Goal: Information Seeking & Learning: Learn about a topic

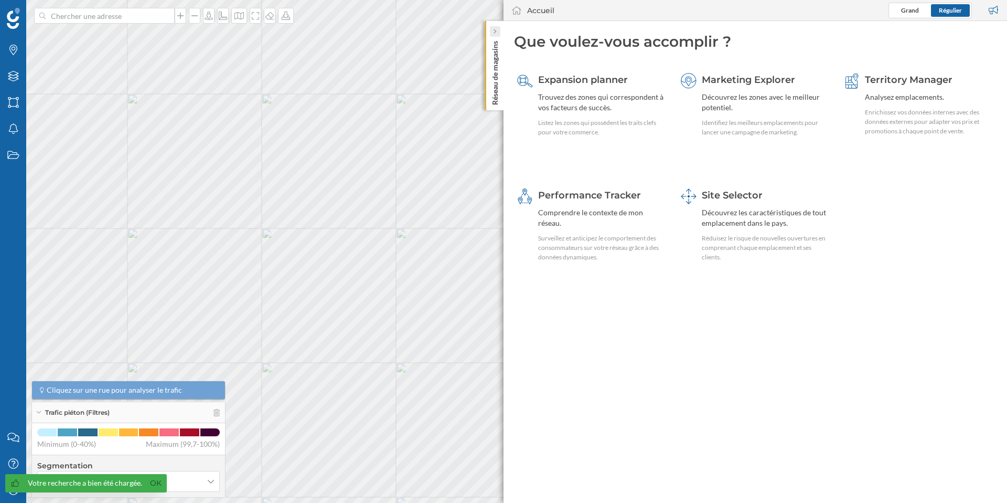
click at [496, 30] on icon at bounding box center [494, 31] width 3 height 5
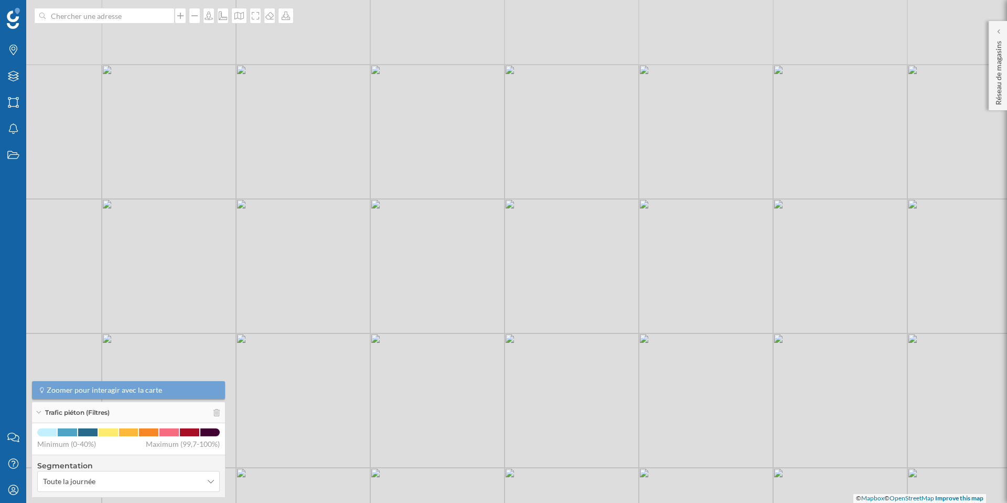
drag, startPoint x: 620, startPoint y: 356, endPoint x: 544, endPoint y: 290, distance: 100.8
click at [544, 290] on div "© Mapbox © OpenStreetMap Improve this map" at bounding box center [503, 251] width 1007 height 503
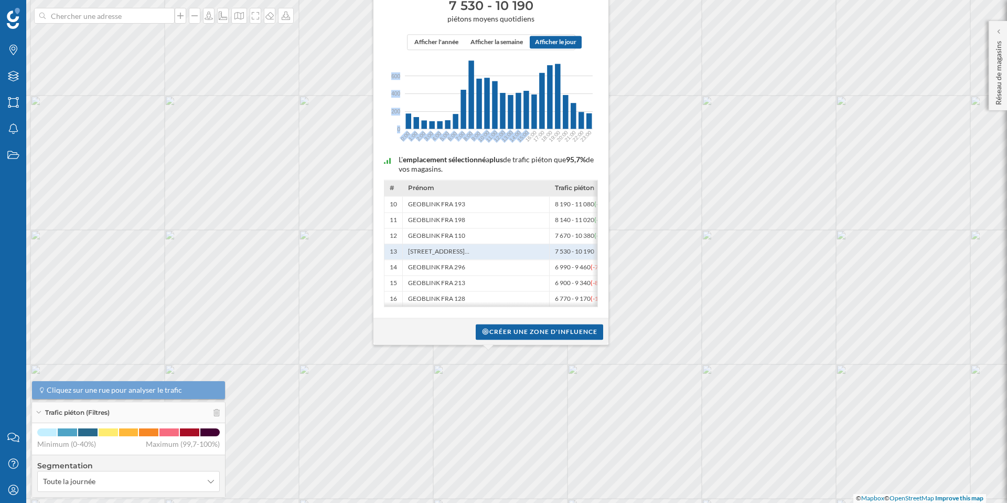
click at [522, 73] on icon "600 600 400 400 200 200 0 0 0:00 1:00 2:00 3:00 4:00 5:00 6:00 7:00 8:00 9:00 1…" at bounding box center [491, 97] width 225 height 94
click at [508, 129] on text "13:00" at bounding box center [508, 136] width 14 height 14
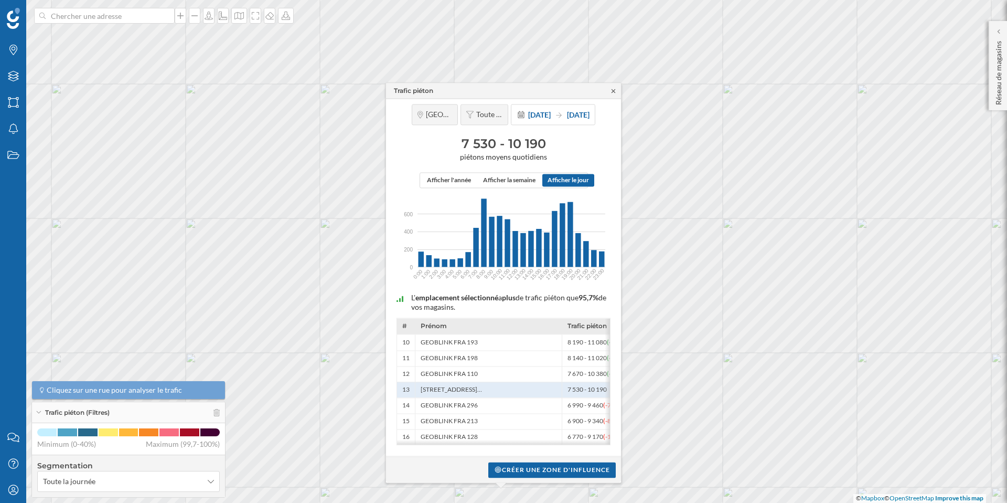
click at [616, 89] on icon at bounding box center [614, 91] width 8 height 6
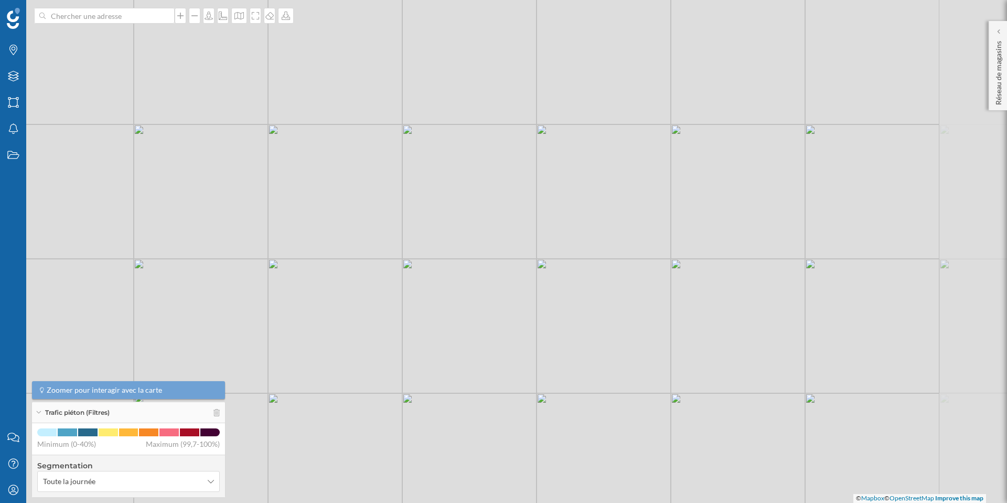
drag, startPoint x: 622, startPoint y: 214, endPoint x: 510, endPoint y: 291, distance: 135.8
click at [510, 291] on div "© Mapbox © OpenStreetMap Improve this map" at bounding box center [503, 251] width 1007 height 503
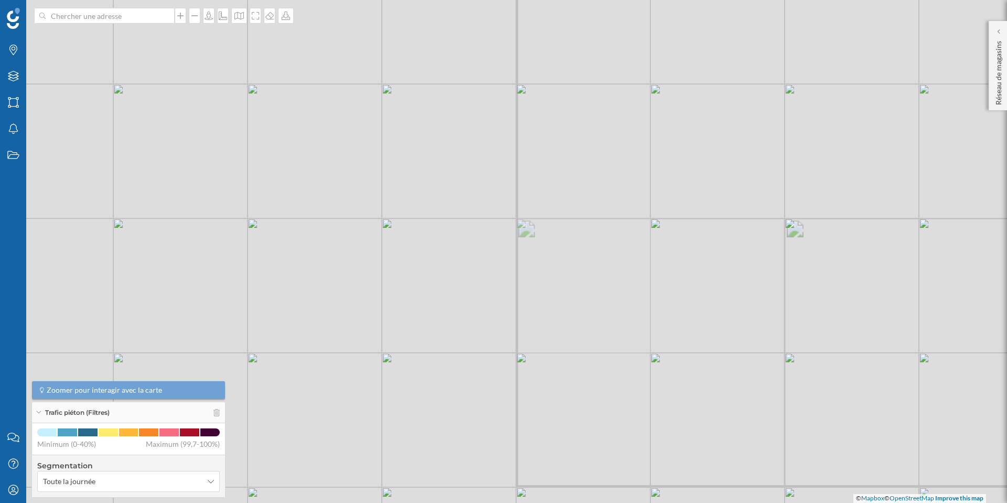
drag, startPoint x: 257, startPoint y: 102, endPoint x: 328, endPoint y: 190, distance: 113.1
click at [328, 190] on div "© Mapbox © OpenStreetMap Improve this map" at bounding box center [503, 251] width 1007 height 503
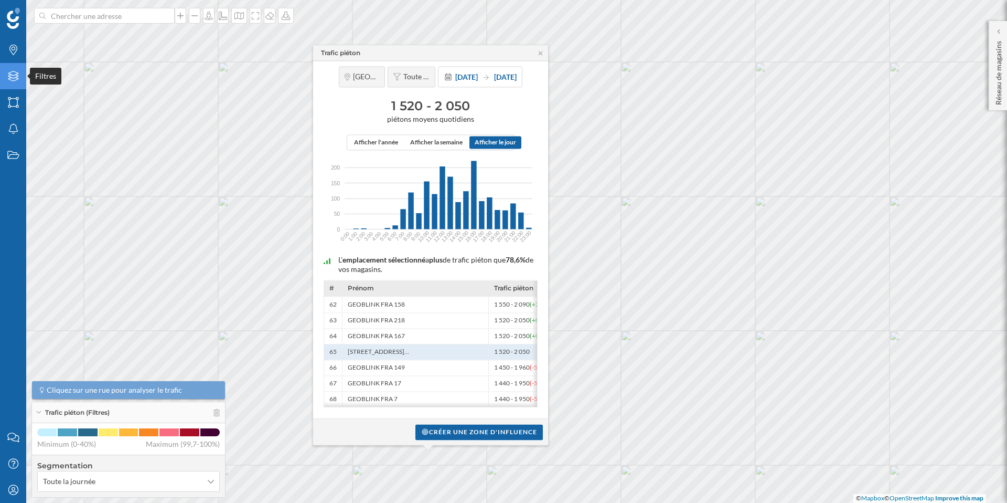
click at [7, 73] on icon "Filtres" at bounding box center [13, 76] width 13 height 10
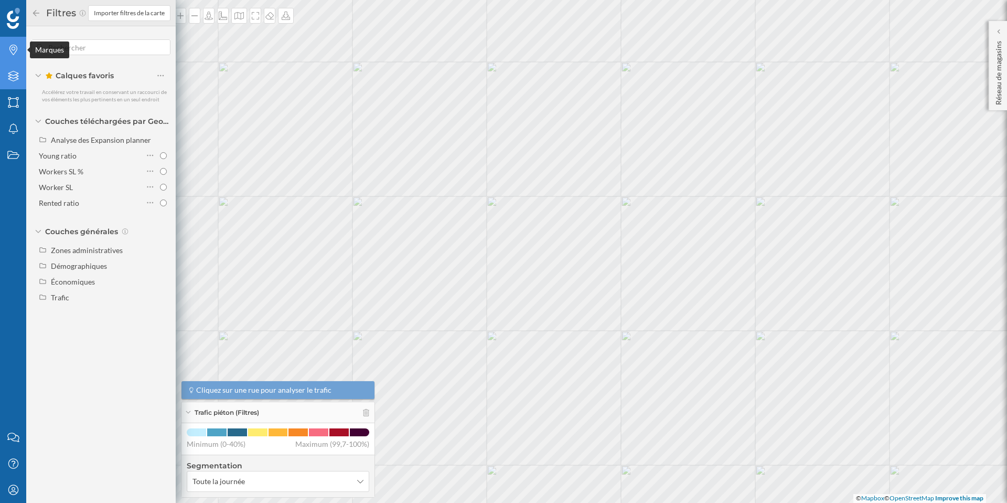
click at [16, 46] on icon at bounding box center [13, 50] width 8 height 10
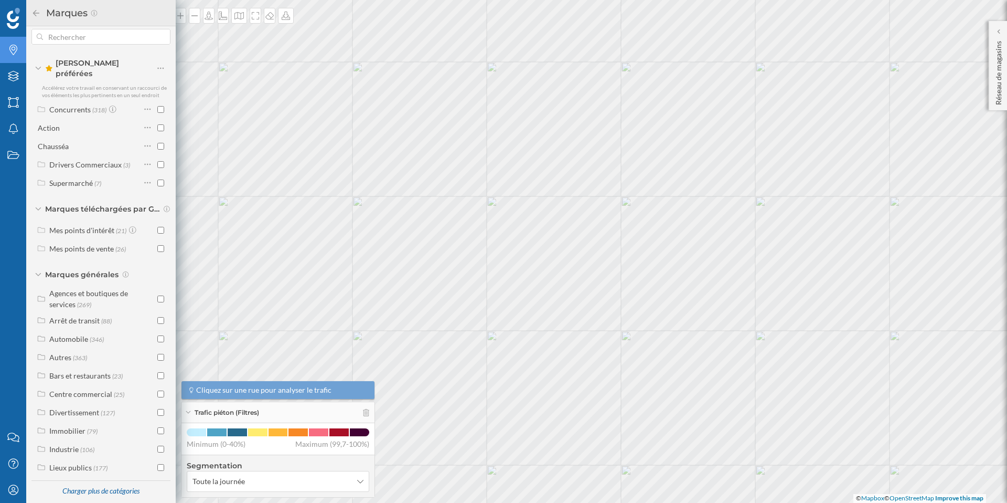
scroll to position [10, 0]
